Goal: Check status

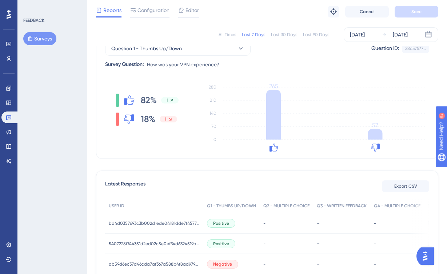
scroll to position [76, 0]
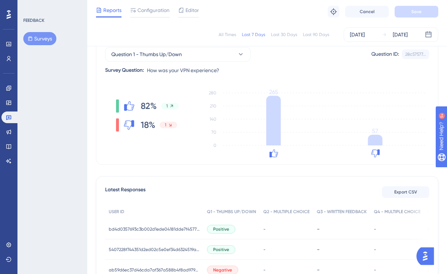
click at [318, 33] on div "Last 90 Days" at bounding box center [316, 35] width 26 height 6
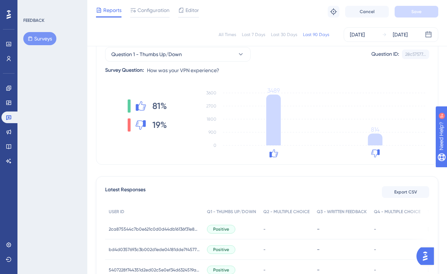
click at [284, 33] on div "Last 30 Days" at bounding box center [284, 35] width 26 height 6
click at [261, 33] on div "Last 7 Days" at bounding box center [253, 35] width 23 height 6
click at [280, 34] on div "Last 30 Days" at bounding box center [284, 35] width 26 height 6
click at [254, 35] on div "Last 7 Days" at bounding box center [253, 35] width 23 height 6
click at [230, 35] on div "All Times" at bounding box center [227, 35] width 17 height 6
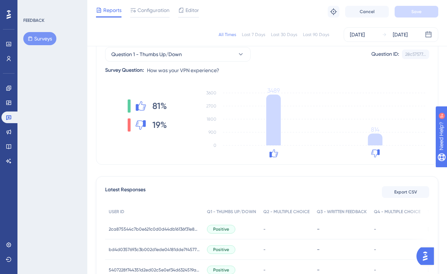
click at [309, 32] on div "Last 90 Days" at bounding box center [316, 35] width 26 height 6
click at [285, 35] on div "Last 30 Days" at bounding box center [284, 35] width 26 height 6
